Goal: Information Seeking & Learning: Learn about a topic

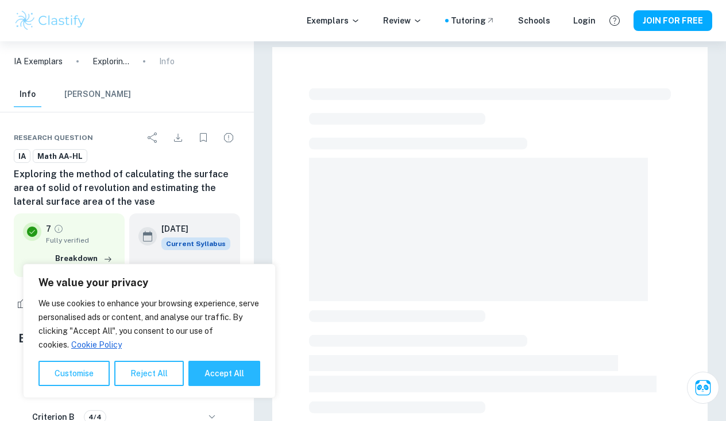
click at [216, 374] on button "Accept All" at bounding box center [224, 373] width 72 height 25
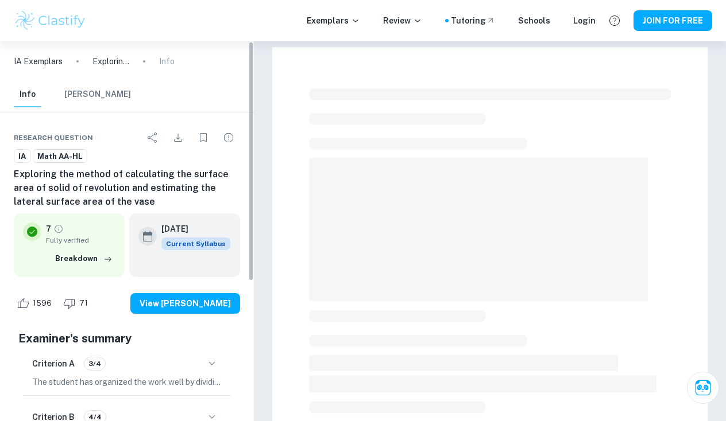
click at [220, 380] on p "The student has organized the work well by dividing it into sections with clear…" at bounding box center [126, 382] width 189 height 13
click at [219, 375] on div "Criterion A 3/4 The student has organized the work well by dividing it into sec…" at bounding box center [126, 398] width 217 height 102
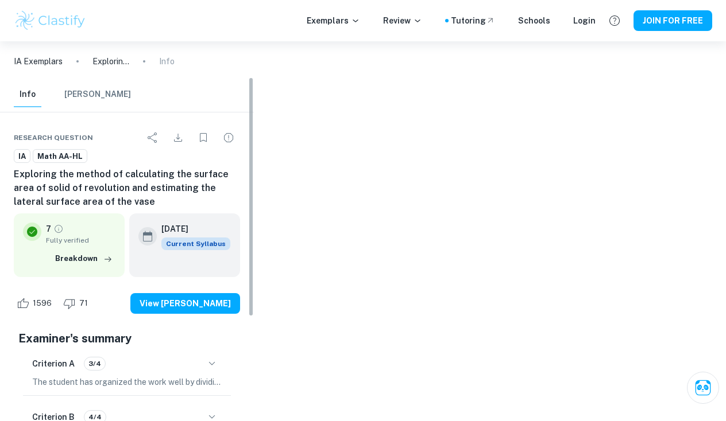
checkbox input "true"
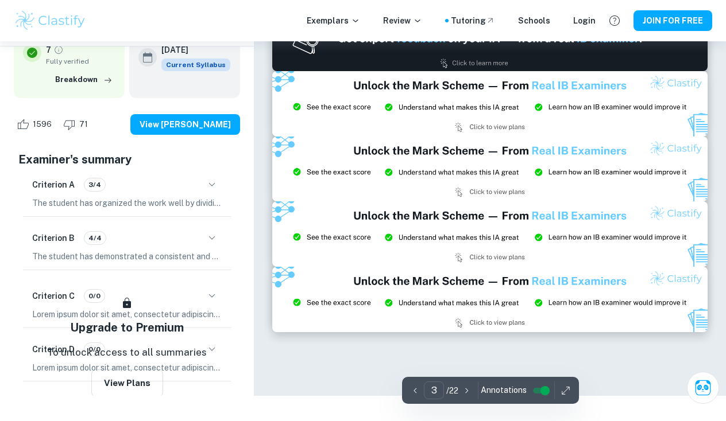
type input "2"
click at [567, 394] on icon "button" at bounding box center [565, 390] width 11 height 11
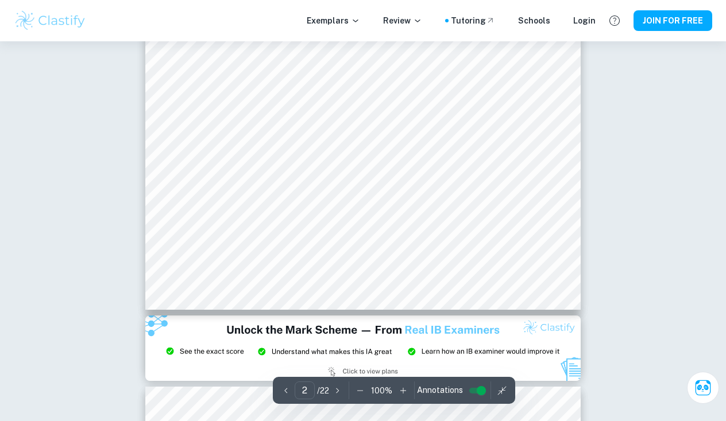
scroll to position [1073, 0]
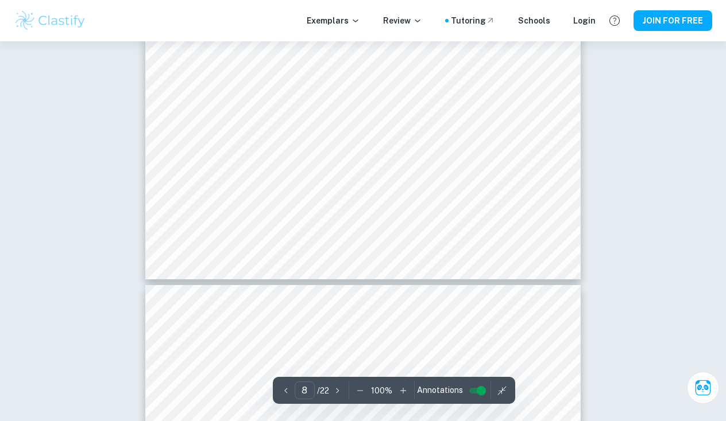
scroll to position [7263, 0]
type input "12"
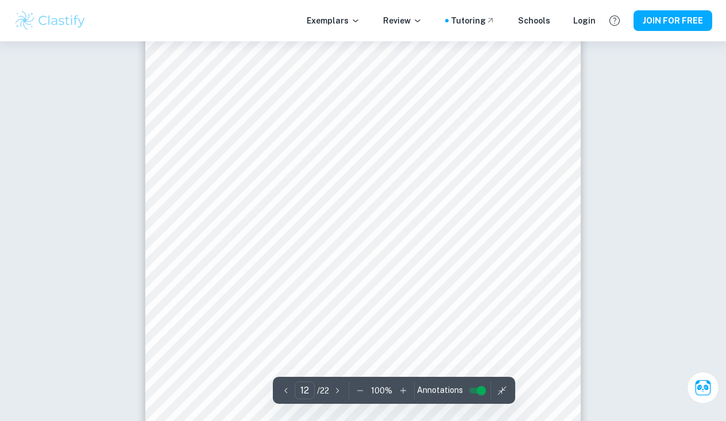
scroll to position [7106, 0]
